Goal: Find contact information: Find contact information

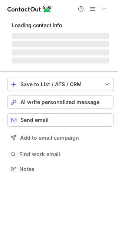
scroll to position [161, 118]
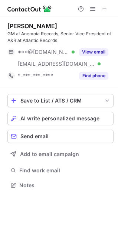
scroll to position [180, 118]
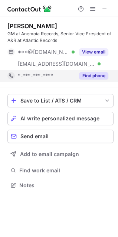
click at [97, 77] on button "Find phone" at bounding box center [93, 75] width 29 height 7
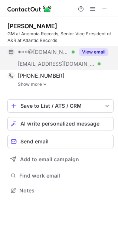
scroll to position [185, 118]
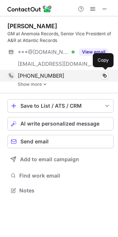
click at [46, 81] on div "+14017144065 Copy" at bounding box center [57, 76] width 101 height 12
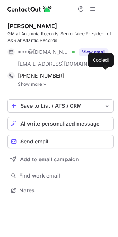
click at [40, 86] on link "Show more" at bounding box center [66, 84] width 96 height 5
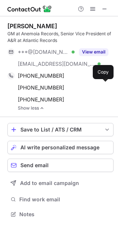
scroll to position [209, 118]
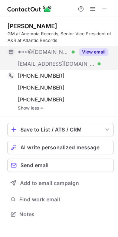
click at [96, 51] on button "View email" at bounding box center [93, 51] width 29 height 7
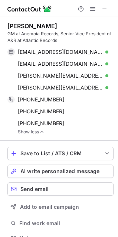
scroll to position [232, 113]
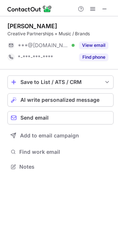
scroll to position [161, 118]
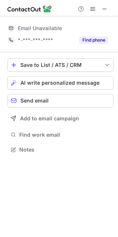
scroll to position [4, 4]
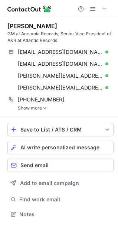
scroll to position [4, 4]
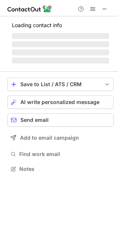
scroll to position [161, 118]
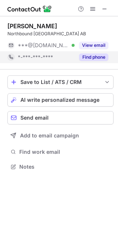
click at [91, 58] on button "Find phone" at bounding box center [93, 56] width 29 height 7
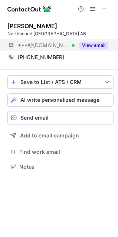
click at [95, 46] on button "View email" at bounding box center [93, 45] width 29 height 7
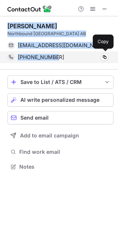
drag, startPoint x: 8, startPoint y: 21, endPoint x: 59, endPoint y: 60, distance: 64.3
click at [59, 60] on div "Tommy Leino Northbound Stockholm AB iamleino@gmail.com Verified Send email Copy…" at bounding box center [60, 42] width 106 height 53
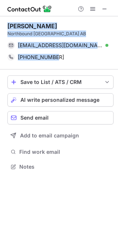
copy div "Tommy Leino Northbound Stockholm AB iamleino@gmail.com Verified Send email Copy…"
